Goal: Connect with others: Connect with others

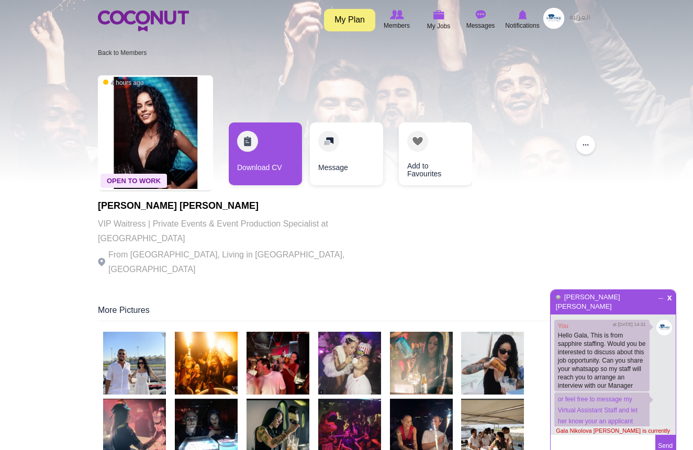
scroll to position [81, 0]
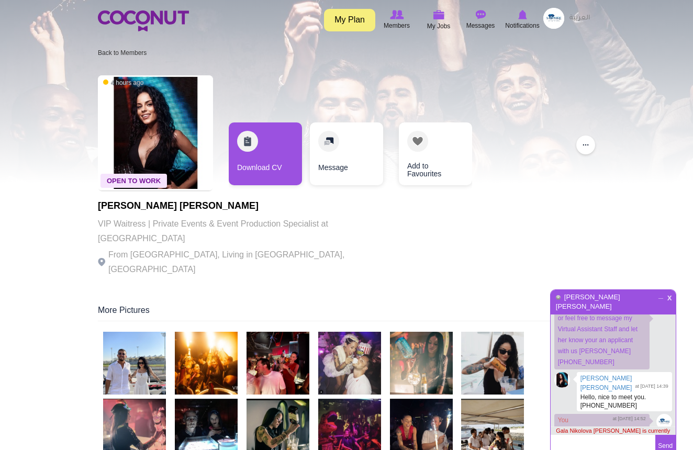
click at [669, 298] on span "x" at bounding box center [669, 297] width 9 height 8
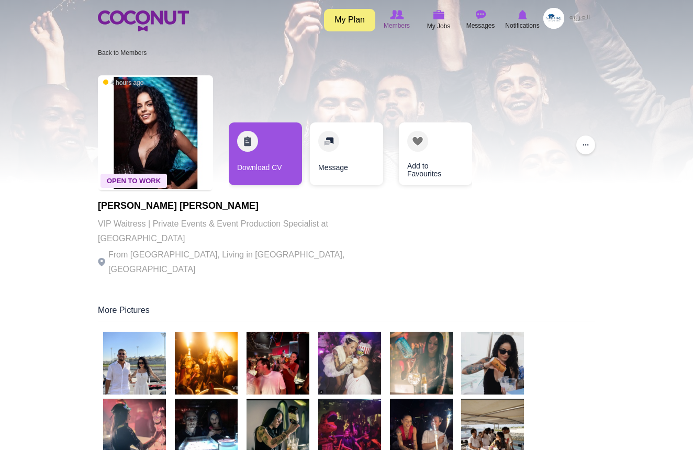
click at [399, 20] on span "Members" at bounding box center [397, 25] width 26 height 10
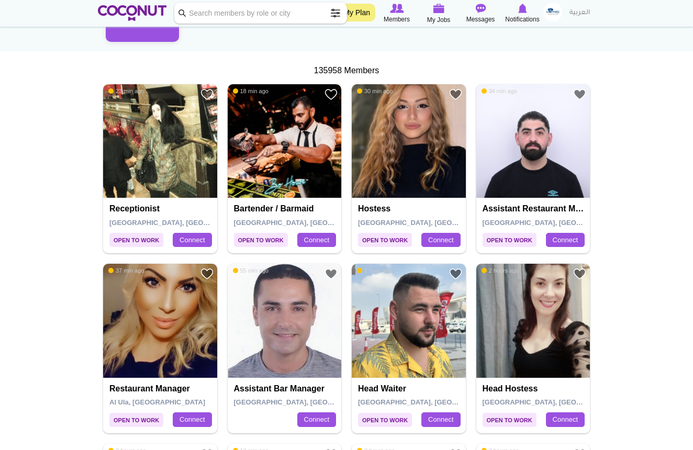
scroll to position [159, 0]
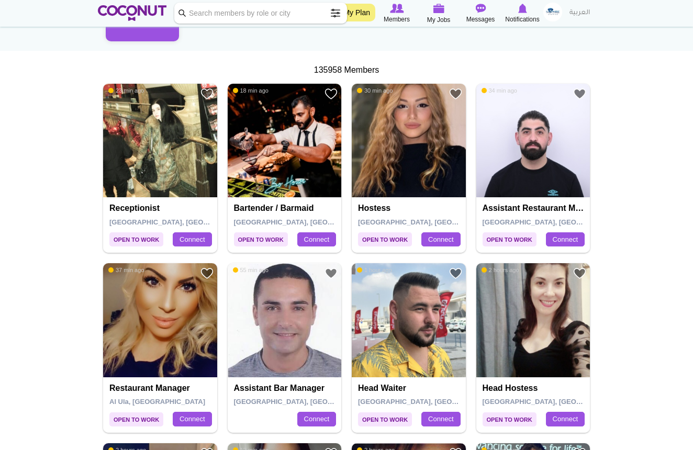
click at [404, 178] on img at bounding box center [409, 141] width 114 height 114
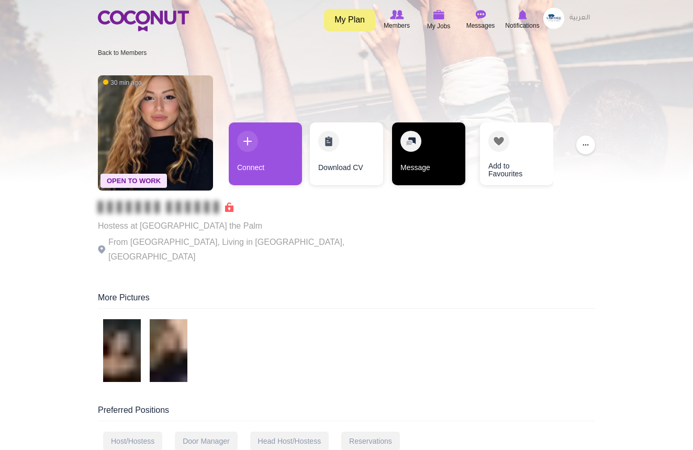
click at [440, 162] on link "Message" at bounding box center [428, 153] width 73 height 63
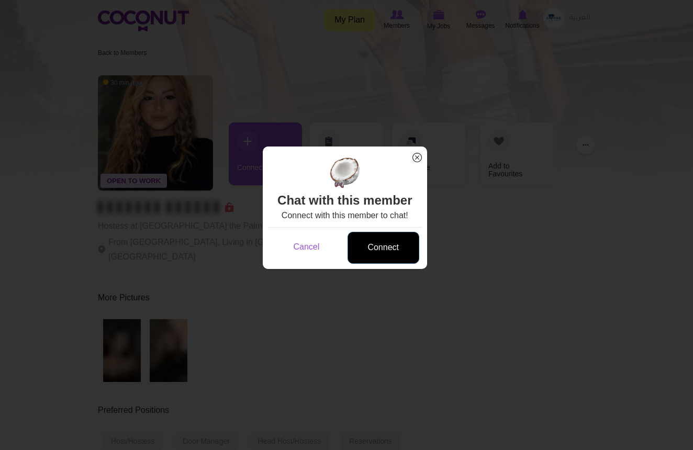
click at [375, 250] on link "Connect" at bounding box center [384, 248] width 72 height 32
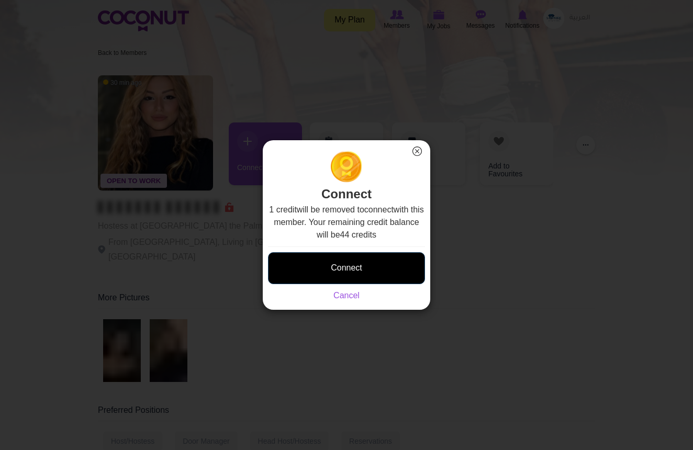
click at [372, 274] on button "Connect" at bounding box center [346, 268] width 157 height 32
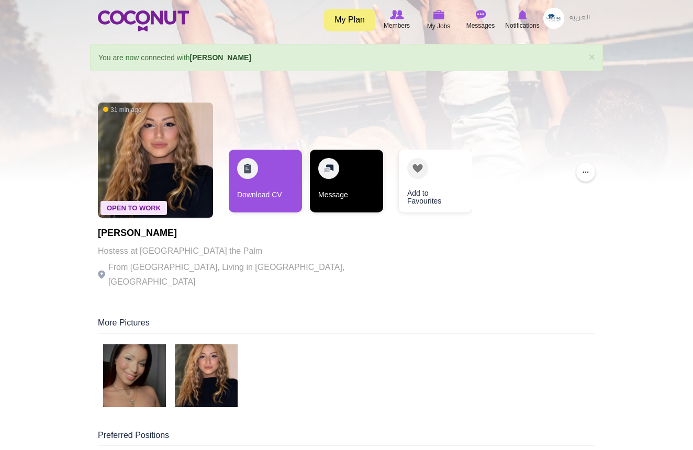
click at [362, 182] on link "Message" at bounding box center [346, 181] width 73 height 63
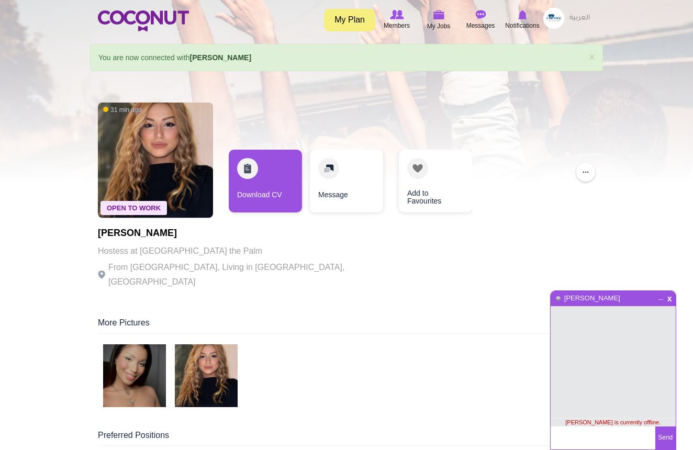
click at [584, 436] on textarea at bounding box center [603, 438] width 105 height 23
type textarea "h"
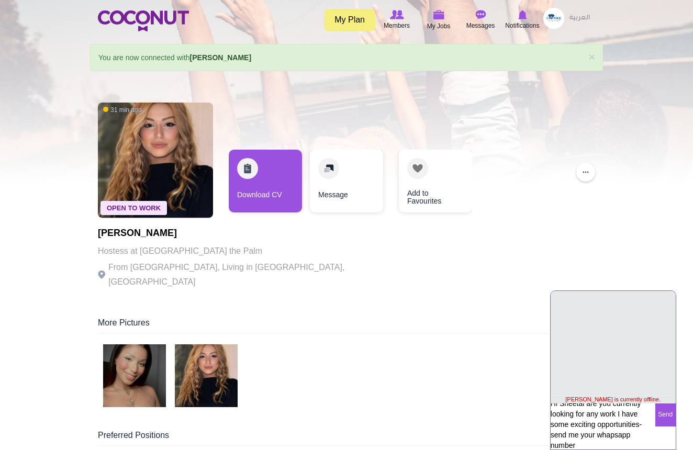
scroll to position [28, 0]
type textarea "Hi Sheetal are you currently looking for any work I have some exciting opportun…"
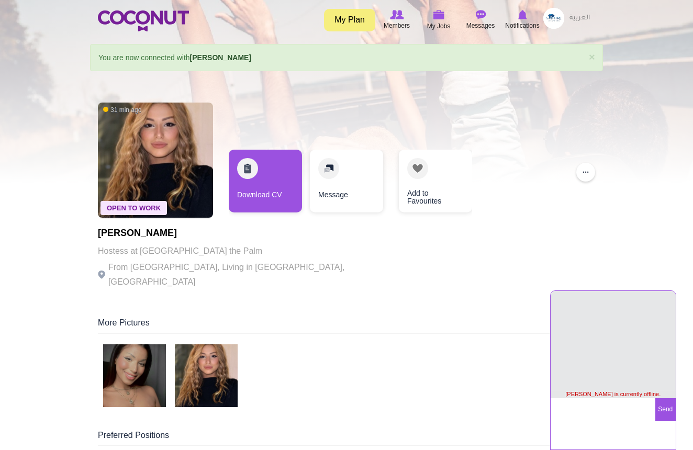
scroll to position [3, 0]
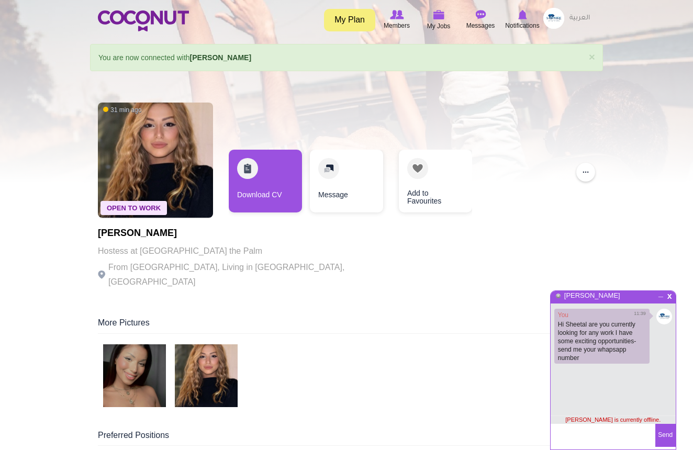
click at [575, 261] on div "Open To Work 31 min ago sheetal sharma Hostess at Atlantis the Palm From India,…" at bounding box center [346, 196] width 497 height 199
click at [389, 21] on span "Members" at bounding box center [397, 25] width 26 height 10
